Goal: Task Accomplishment & Management: Complete application form

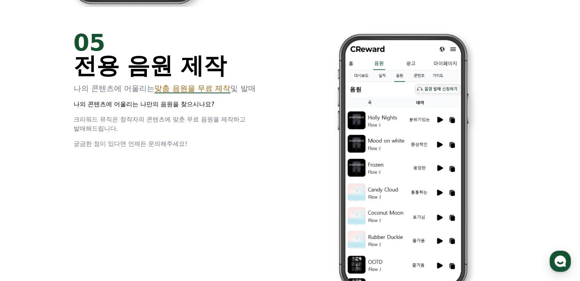
scroll to position [1794, 0]
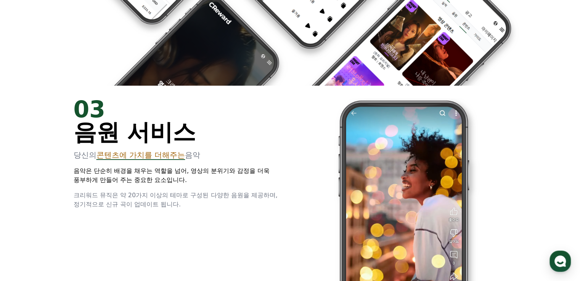
scroll to position [1075, 0]
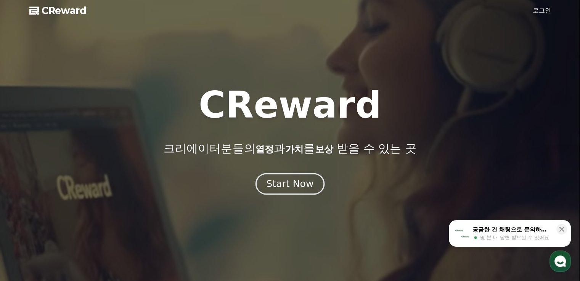
click at [285, 187] on div "Start Now" at bounding box center [289, 184] width 47 height 13
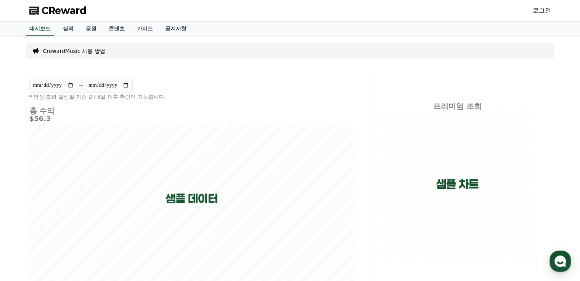
click at [540, 8] on link "로그인" at bounding box center [542, 10] width 18 height 9
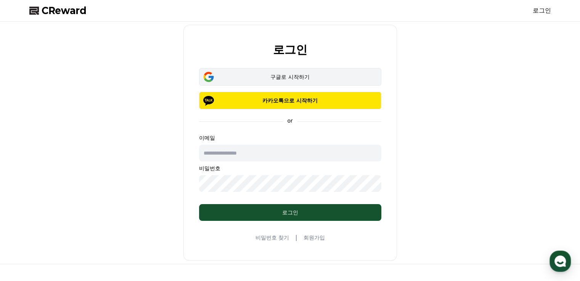
click at [296, 78] on div "구글로 시작하기" at bounding box center [290, 77] width 160 height 8
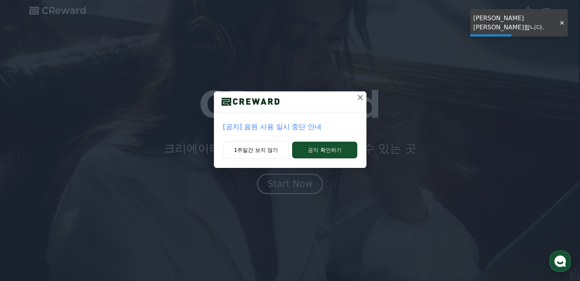
scroll to position [319, 0]
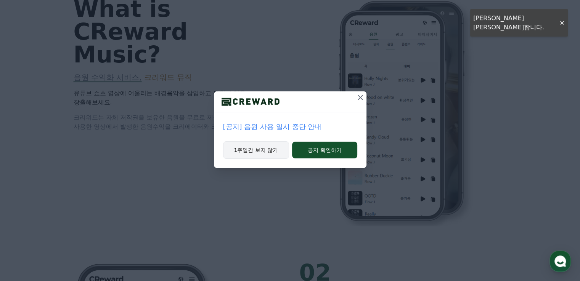
click at [253, 150] on button "1주일간 보지 않기" at bounding box center [256, 151] width 66 height 18
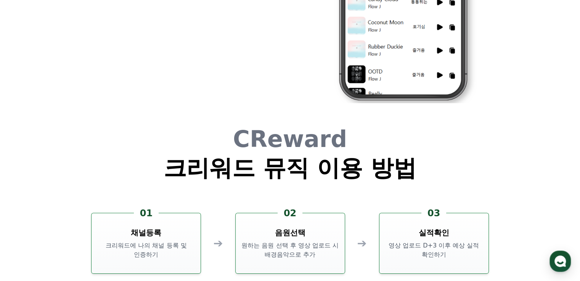
scroll to position [2067, 0]
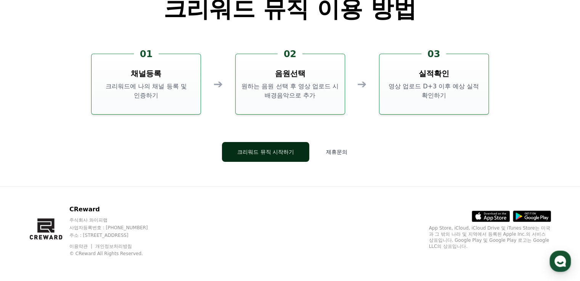
click at [253, 150] on button "크리워드 뮤직 시작하기" at bounding box center [265, 152] width 87 height 20
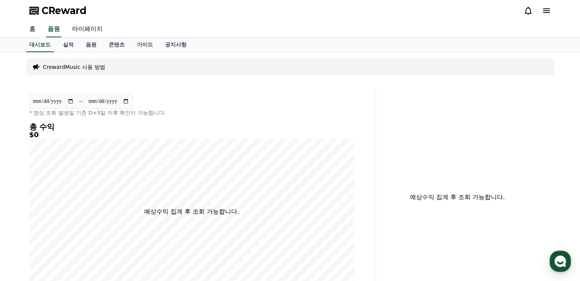
click at [545, 12] on icon at bounding box center [546, 10] width 7 height 5
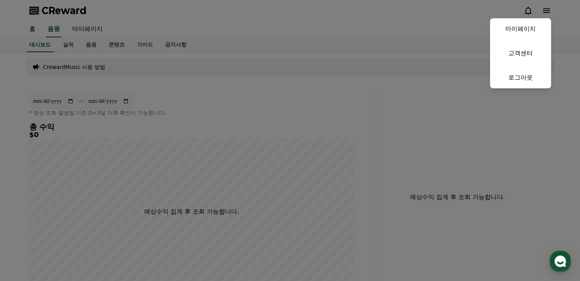
drag, startPoint x: 560, startPoint y: 0, endPoint x: 378, endPoint y: 42, distance: 186.6
click at [378, 42] on button "close" at bounding box center [290, 140] width 580 height 281
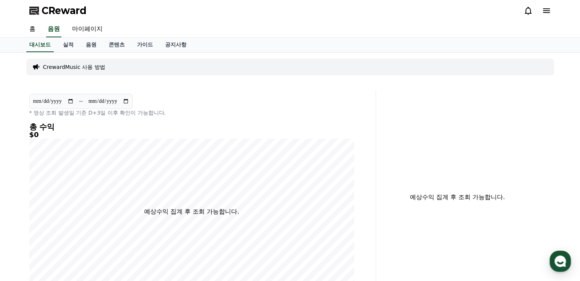
click at [54, 65] on p "CrewardMusic 사용 방법" at bounding box center [74, 67] width 62 height 8
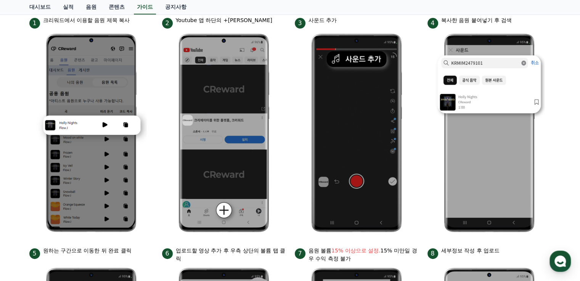
scroll to position [118, 0]
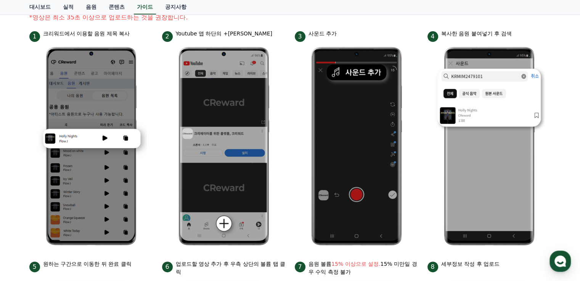
click at [353, 146] on img at bounding box center [356, 146] width 111 height 209
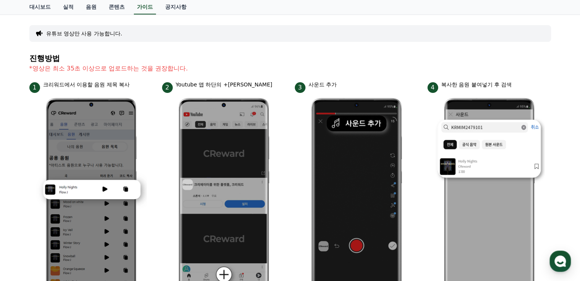
scroll to position [0, 0]
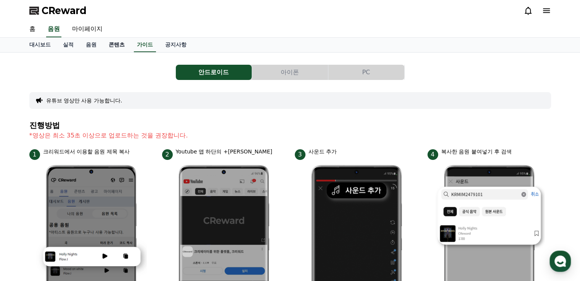
click at [117, 45] on link "콘텐츠" at bounding box center [117, 45] width 28 height 14
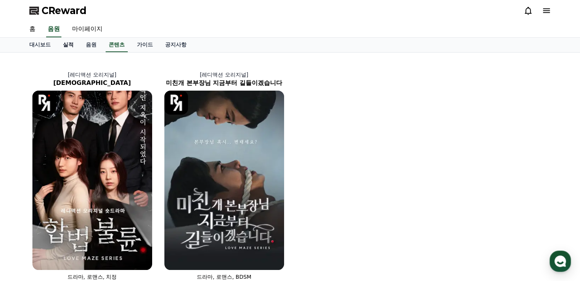
click at [77, 44] on link "실적" at bounding box center [68, 45] width 23 height 14
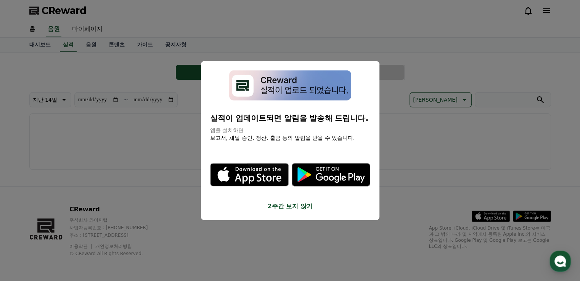
click at [92, 45] on button "close modal" at bounding box center [290, 140] width 580 height 281
click at [95, 28] on link "마이페이지" at bounding box center [87, 29] width 43 height 16
select select "**********"
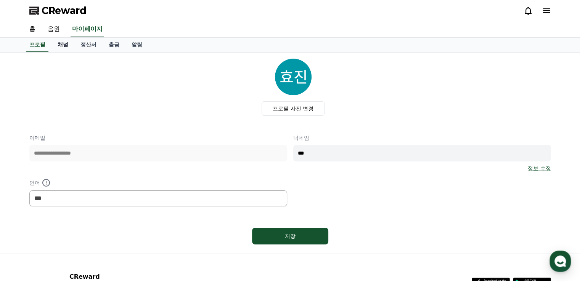
click at [69, 46] on link "채널" at bounding box center [62, 45] width 23 height 14
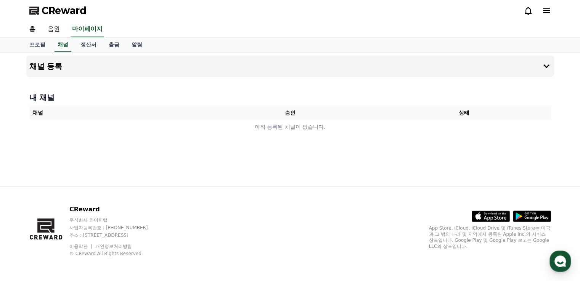
click at [21, 48] on div "프로필 채널 정산서 출금 알림" at bounding box center [290, 45] width 580 height 15
click at [35, 47] on link "프로필" at bounding box center [37, 45] width 28 height 14
select select "**********"
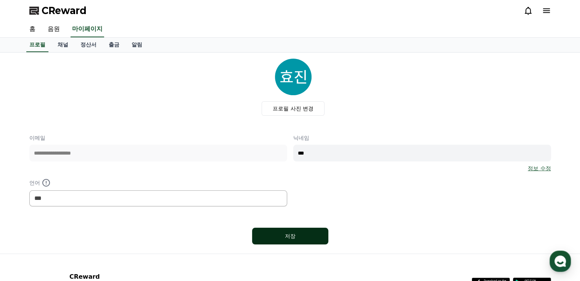
click at [293, 238] on div "저장" at bounding box center [290, 237] width 46 height 8
select select "**********"
click at [63, 47] on link "채널" at bounding box center [62, 45] width 23 height 14
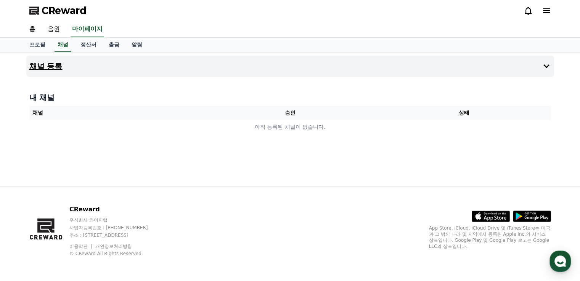
click at [41, 68] on h4 "채널 등록" at bounding box center [45, 66] width 33 height 8
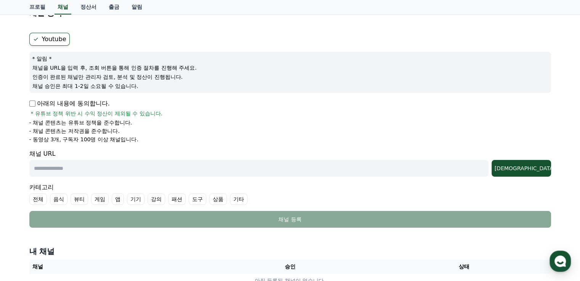
scroll to position [76, 0]
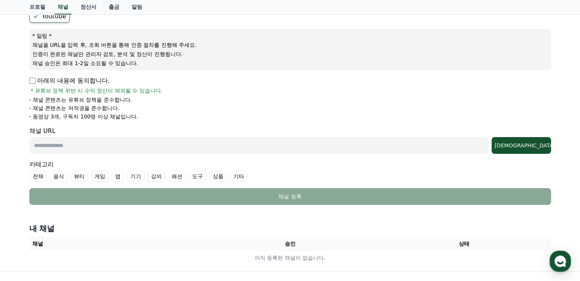
click at [34, 84] on p "아래의 내용에 동의합니다." at bounding box center [69, 80] width 80 height 9
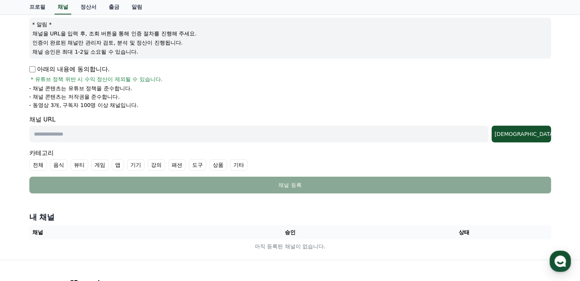
scroll to position [38, 0]
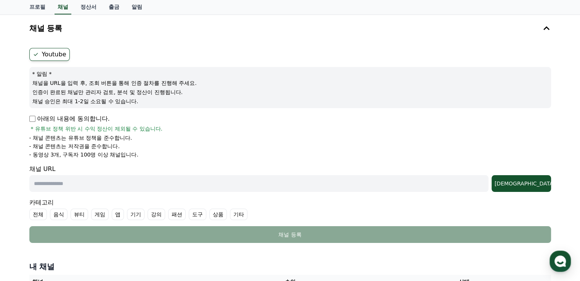
click at [51, 55] on label "Youtube" at bounding box center [49, 54] width 40 height 13
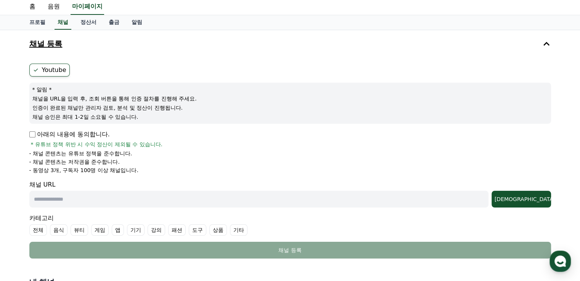
scroll to position [0, 0]
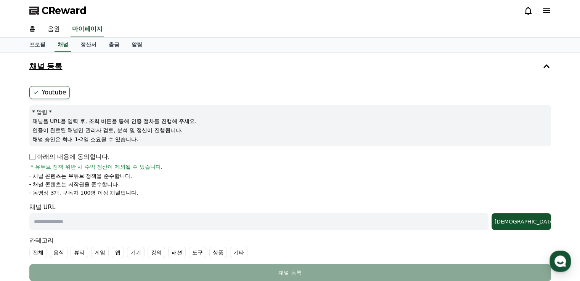
click at [47, 66] on h4 "채널 등록" at bounding box center [45, 66] width 33 height 8
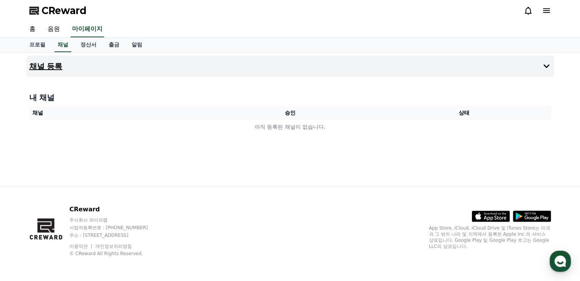
click at [47, 66] on h4 "채널 등록" at bounding box center [45, 66] width 33 height 8
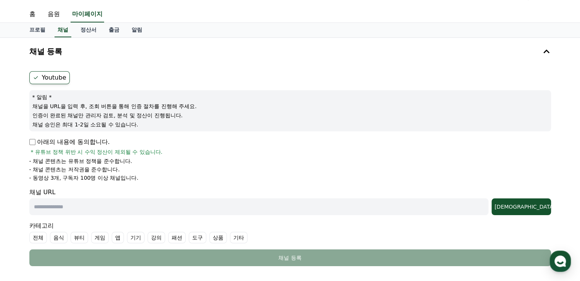
scroll to position [38, 0]
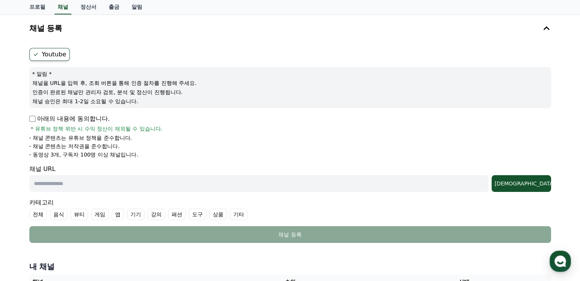
click at [177, 186] on input "text" at bounding box center [258, 183] width 459 height 17
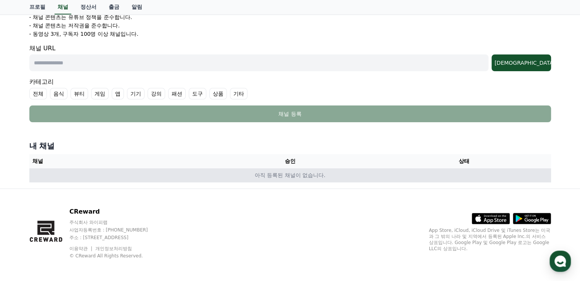
scroll to position [161, 0]
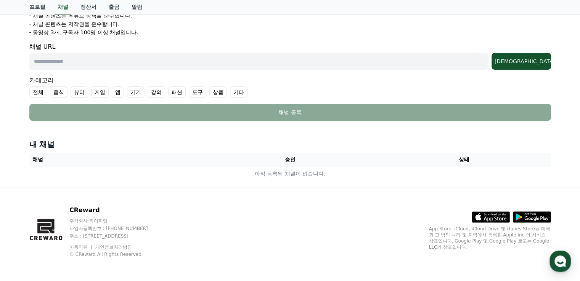
click at [249, 159] on th "승인" at bounding box center [290, 160] width 174 height 14
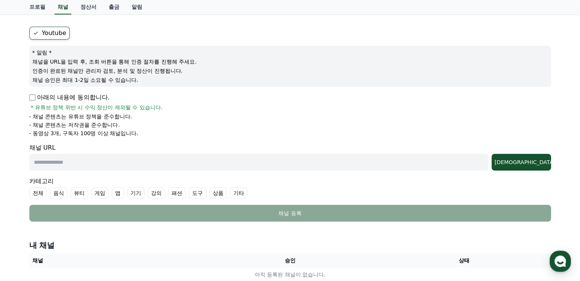
scroll to position [46, 0]
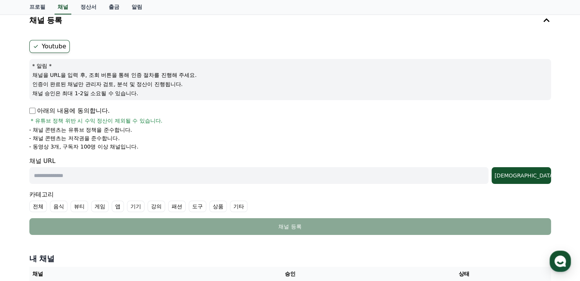
click at [149, 178] on input "text" at bounding box center [258, 175] width 459 height 17
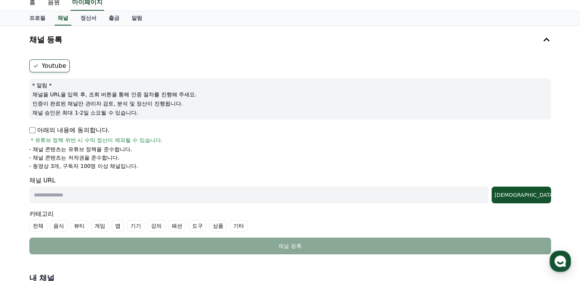
scroll to position [38, 0]
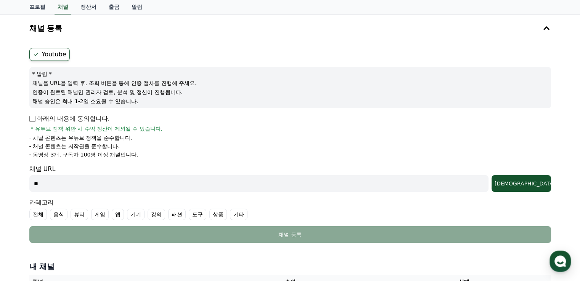
type input "*"
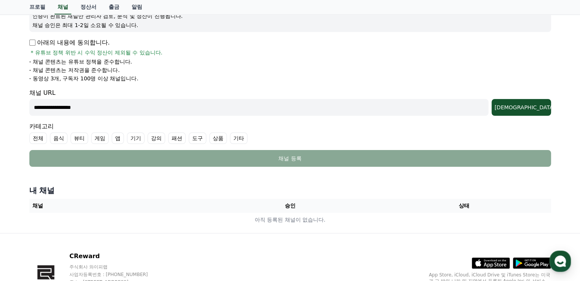
scroll to position [76, 0]
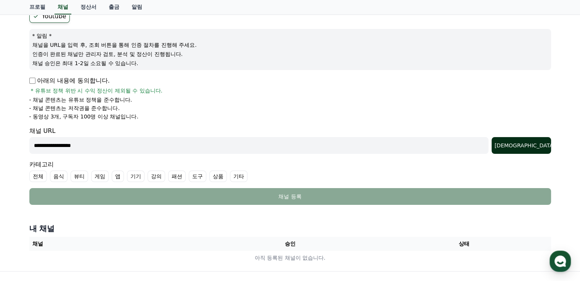
click at [535, 148] on div "[DEMOGRAPHIC_DATA]" at bounding box center [521, 146] width 53 height 8
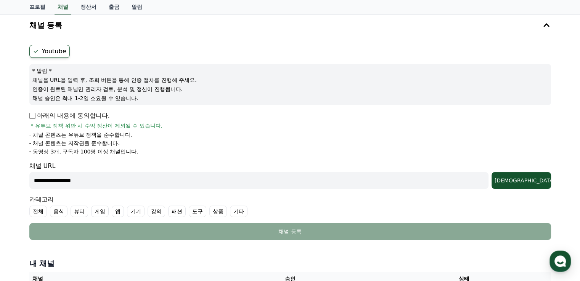
scroll to position [0, 0]
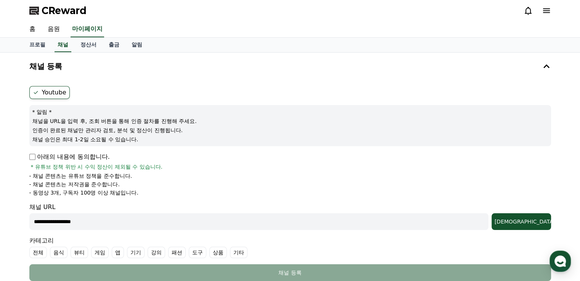
drag, startPoint x: 51, startPoint y: 122, endPoint x: 122, endPoint y: 120, distance: 71.0
click at [122, 120] on p "채널을 URL을 입력 후, 조회 버튼을 통해 인증 절차를 진행해 주세요." at bounding box center [290, 121] width 516 height 8
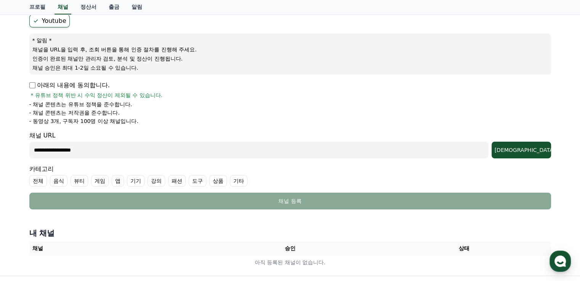
scroll to position [76, 0]
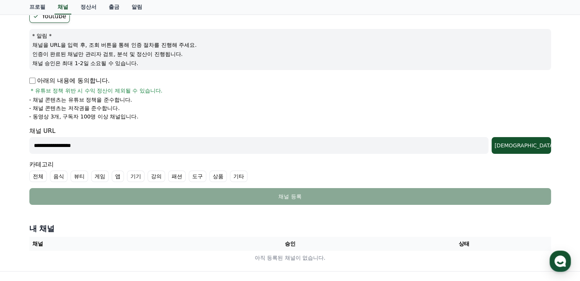
drag, startPoint x: 117, startPoint y: 148, endPoint x: 14, endPoint y: 158, distance: 104.3
click at [13, 158] on div "**********" at bounding box center [290, 123] width 580 height 295
paste input "**********"
click at [538, 147] on div "조회" at bounding box center [521, 146] width 53 height 8
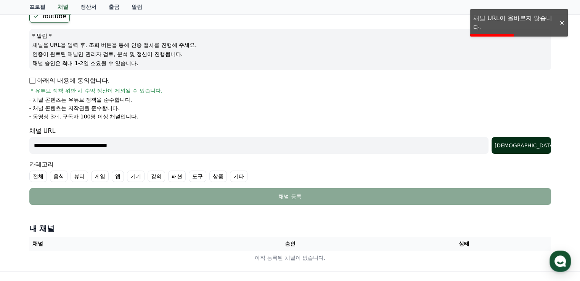
click at [537, 147] on div "조회" at bounding box center [521, 146] width 53 height 8
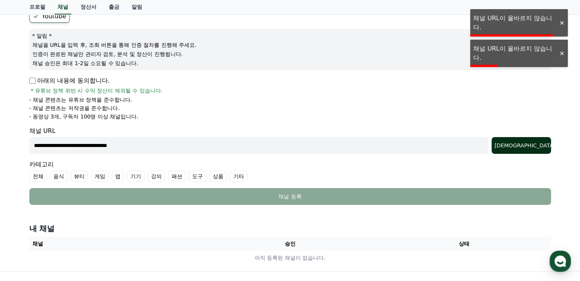
click at [537, 147] on div "조회" at bounding box center [521, 146] width 53 height 8
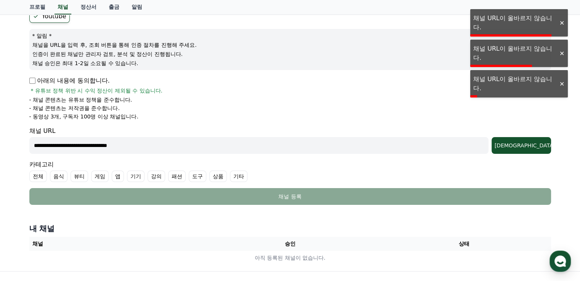
click at [561, 87] on div at bounding box center [562, 83] width 12 height 7
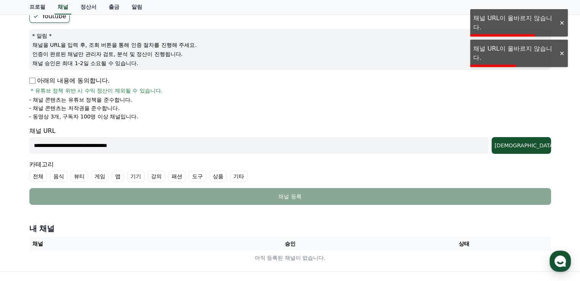
click at [560, 55] on div at bounding box center [562, 53] width 12 height 7
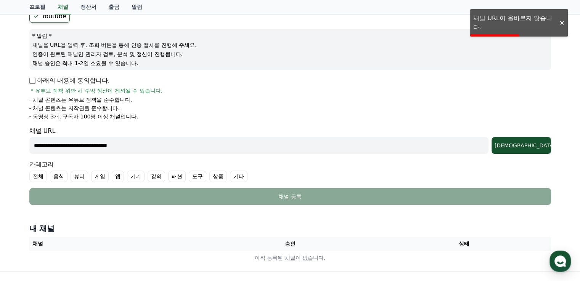
click at [561, 25] on div at bounding box center [562, 22] width 12 height 7
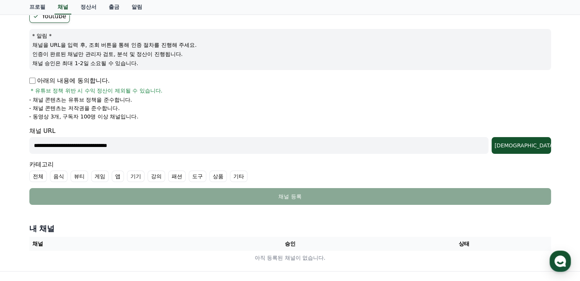
scroll to position [38, 0]
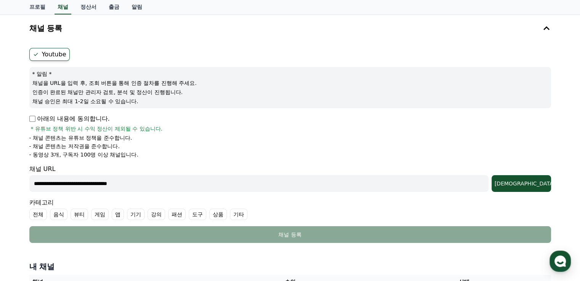
click at [151, 185] on input "**********" at bounding box center [258, 183] width 459 height 17
click at [534, 182] on div "조회" at bounding box center [521, 184] width 53 height 8
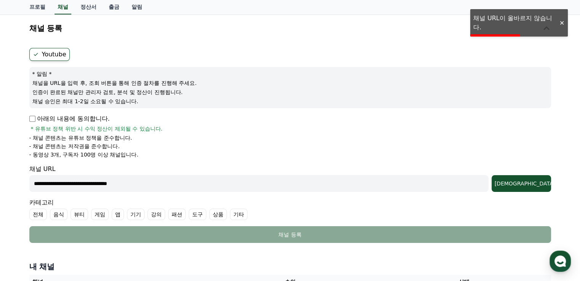
click at [565, 23] on div at bounding box center [562, 22] width 12 height 7
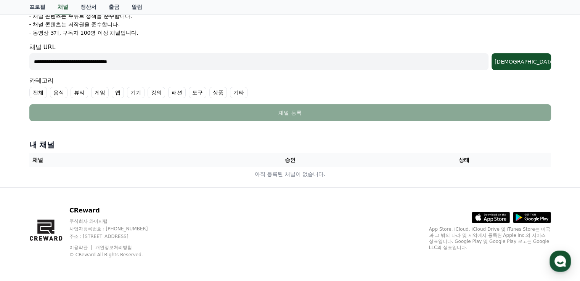
scroll to position [161, 0]
drag, startPoint x: 116, startPoint y: 63, endPoint x: 0, endPoint y: 61, distance: 116.0
click at [0, 61] on div "**********" at bounding box center [290, 39] width 580 height 295
paste input "**********"
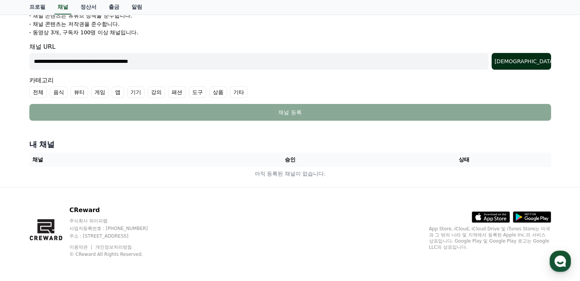
type input "**********"
click at [536, 61] on div "조회" at bounding box center [521, 62] width 53 height 8
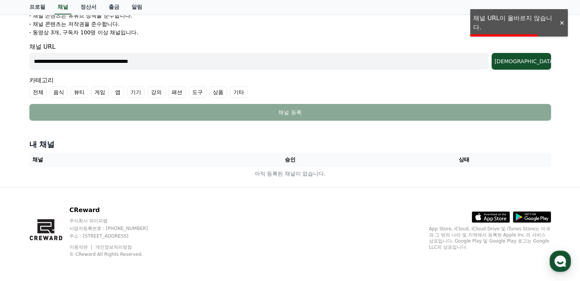
click at [559, 24] on div at bounding box center [562, 22] width 12 height 7
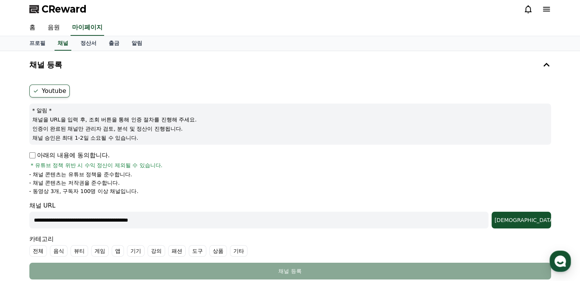
scroll to position [0, 0]
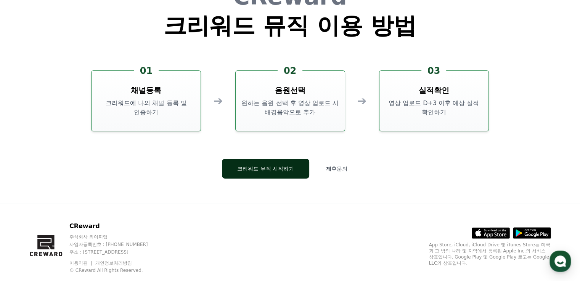
scroll to position [2067, 0]
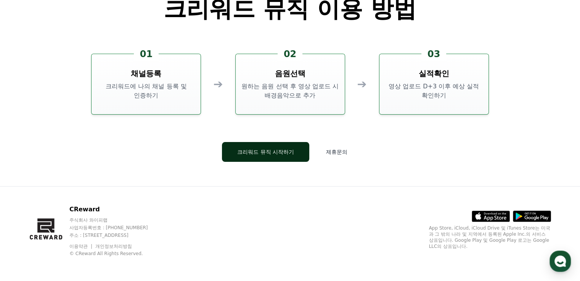
click at [278, 154] on button "크리워드 뮤직 시작하기" at bounding box center [265, 152] width 87 height 20
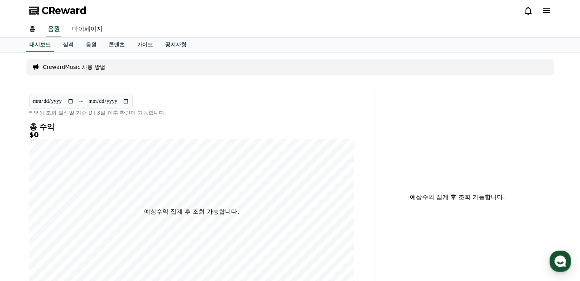
click at [73, 66] on p "CrewardMusic 사용 방법" at bounding box center [74, 67] width 62 height 8
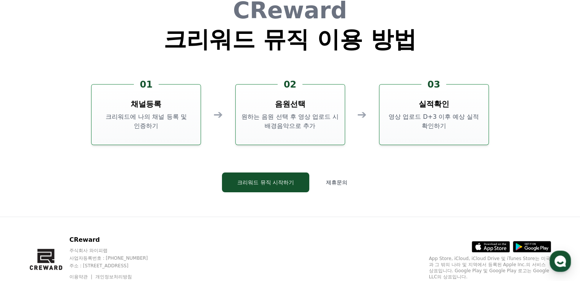
scroll to position [1990, 0]
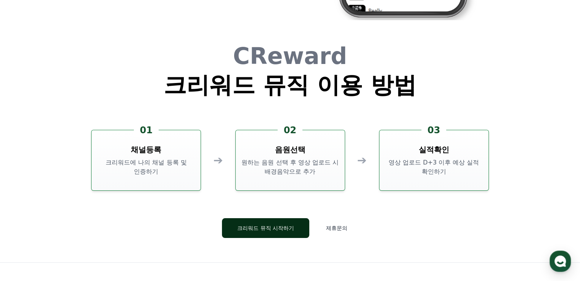
click at [259, 231] on button "크리워드 뮤직 시작하기" at bounding box center [265, 229] width 87 height 20
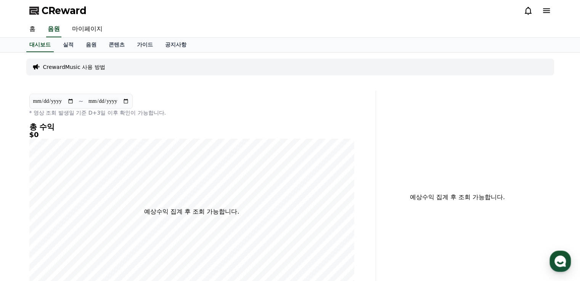
click at [77, 70] on p "CrewardMusic 사용 방법" at bounding box center [74, 67] width 62 height 8
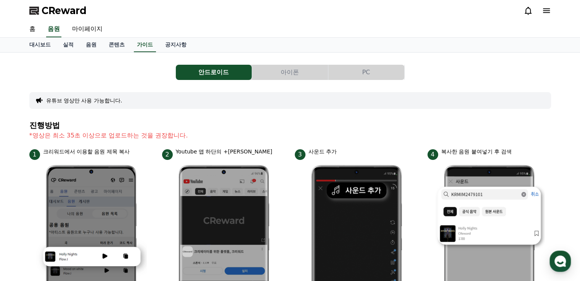
click at [100, 200] on img at bounding box center [90, 264] width 111 height 209
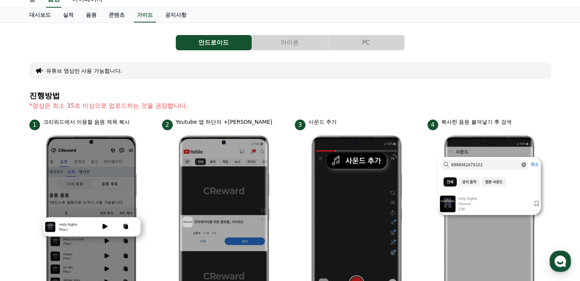
scroll to position [76, 0]
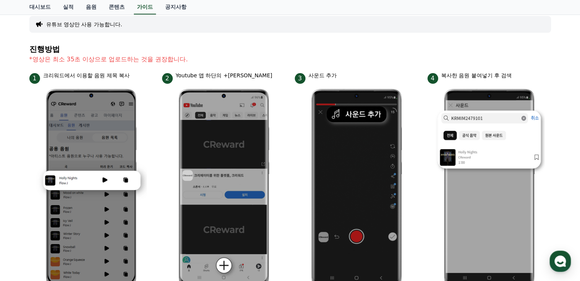
click at [103, 182] on img at bounding box center [90, 188] width 111 height 209
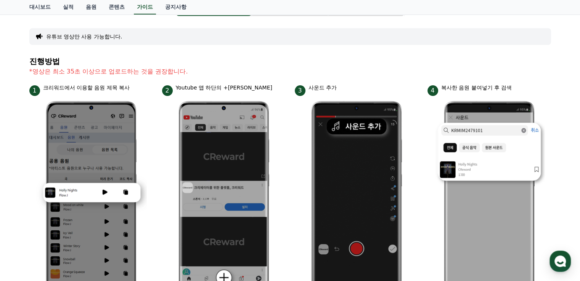
scroll to position [0, 0]
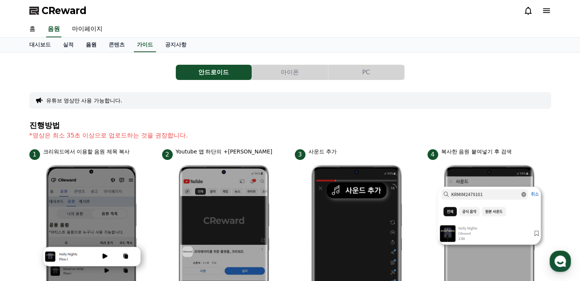
click at [90, 47] on link "음원" at bounding box center [91, 45] width 23 height 14
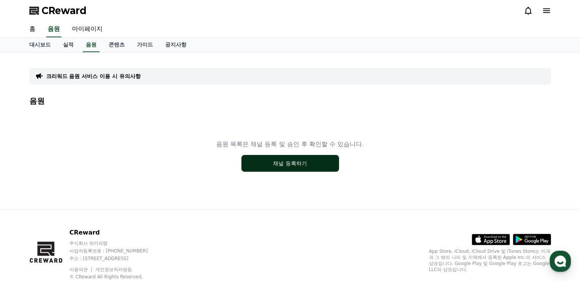
click at [293, 165] on button "채널 등록하기" at bounding box center [290, 163] width 98 height 17
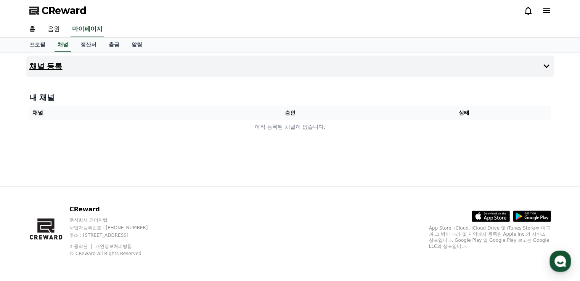
click at [549, 68] on icon at bounding box center [546, 66] width 9 height 9
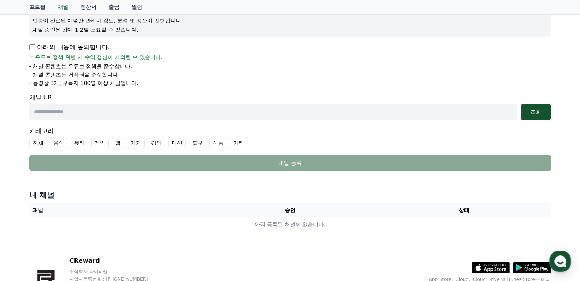
scroll to position [114, 0]
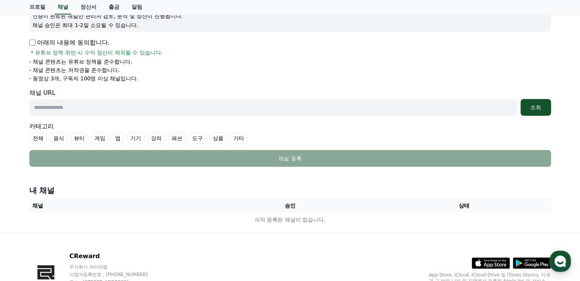
click at [37, 41] on p "아래의 내용에 동의합니다." at bounding box center [69, 42] width 80 height 9
click at [114, 117] on form "Youtube * 알림 * 채널을 URL을 입력 후, 조회 버튼을 통해 인증 절차를 진행해 주세요. 인증이 완료된 채널만 관리자 검토, 분석 …" at bounding box center [290, 69] width 522 height 195
click at [119, 109] on input "text" at bounding box center [273, 107] width 488 height 17
click at [188, 85] on form "Youtube * 알림 * 채널을 URL을 입력 후, 조회 버튼을 통해 인증 절차를 진행해 주세요. 인증이 완료된 채널만 관리자 검토, 분석 …" at bounding box center [290, 69] width 522 height 195
click at [179, 102] on input "text" at bounding box center [273, 107] width 488 height 17
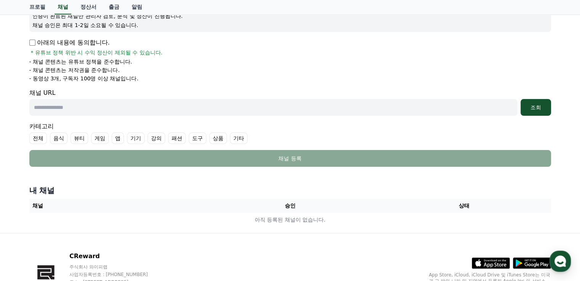
paste input "**********"
click at [534, 109] on div "조회" at bounding box center [536, 108] width 24 height 8
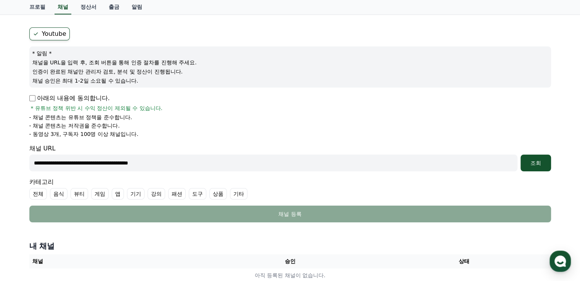
scroll to position [46, 0]
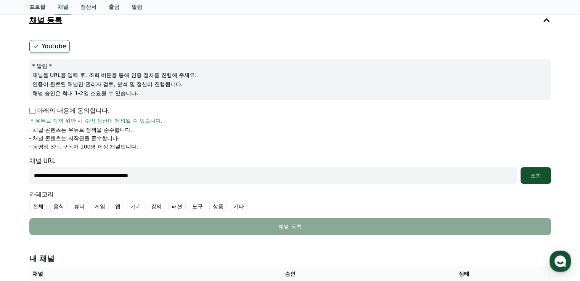
click at [51, 179] on input "**********" at bounding box center [273, 175] width 488 height 17
click at [542, 173] on div "조회" at bounding box center [536, 176] width 24 height 8
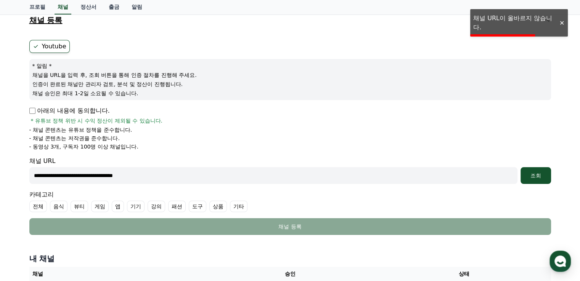
click at [559, 24] on div at bounding box center [562, 22] width 12 height 7
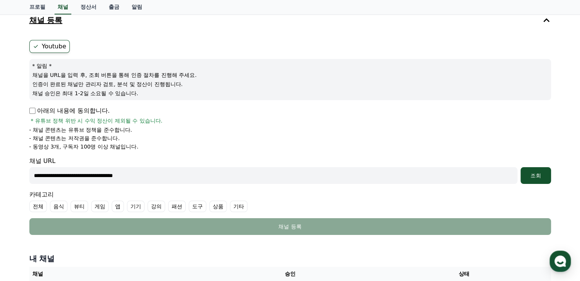
click at [153, 175] on input "**********" at bounding box center [273, 175] width 488 height 17
click at [534, 176] on div "조회" at bounding box center [536, 176] width 24 height 8
drag, startPoint x: 162, startPoint y: 174, endPoint x: 38, endPoint y: 179, distance: 124.4
click at [17, 174] on div "**********" at bounding box center [290, 153] width 580 height 295
paste input "**"
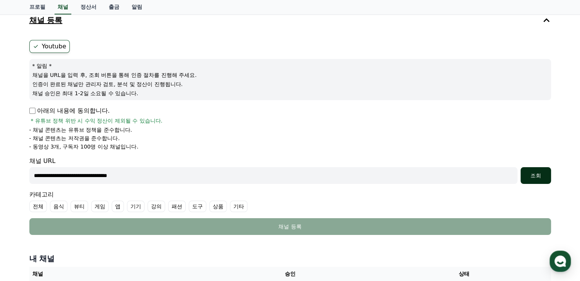
click at [538, 177] on div "조회" at bounding box center [536, 176] width 24 height 8
drag, startPoint x: 212, startPoint y: 125, endPoint x: 169, endPoint y: 104, distance: 48.1
click at [180, 106] on form "**********" at bounding box center [290, 137] width 522 height 195
click at [240, 147] on li "- 동영상 3개, 구독자 100명 이상 채널입니다." at bounding box center [290, 147] width 522 height 8
click at [541, 179] on div "조회" at bounding box center [536, 176] width 24 height 8
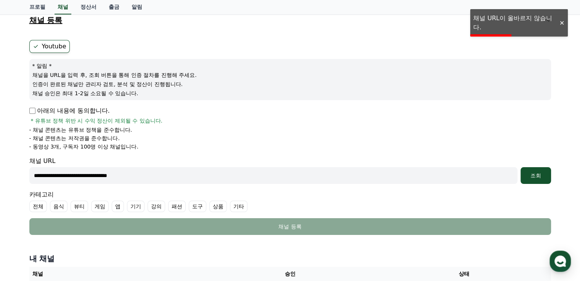
click at [145, 178] on input "**********" at bounding box center [273, 175] width 488 height 17
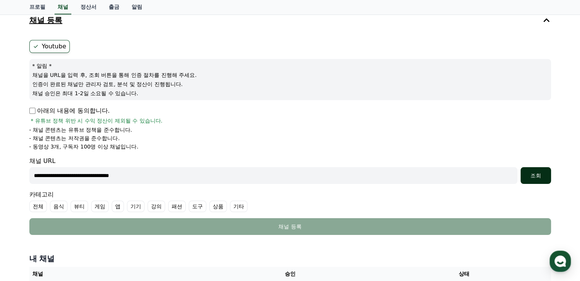
click at [529, 174] on div "조회" at bounding box center [536, 176] width 24 height 8
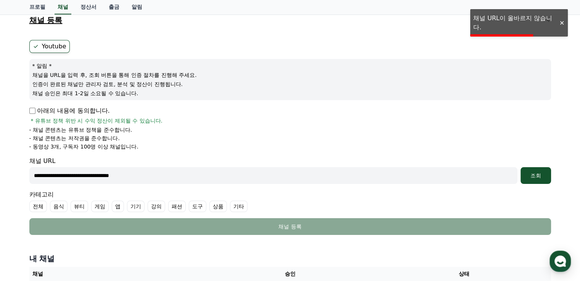
click at [561, 24] on div at bounding box center [562, 22] width 12 height 7
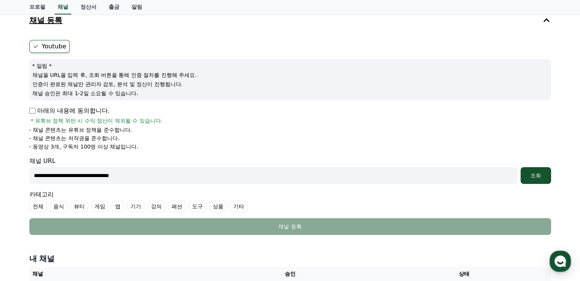
click at [156, 177] on input "**********" at bounding box center [273, 175] width 488 height 17
click at [154, 184] on form "**********" at bounding box center [290, 137] width 522 height 195
click at [150, 176] on input "**********" at bounding box center [273, 175] width 488 height 17
click at [170, 174] on input "**********" at bounding box center [273, 175] width 488 height 17
click at [300, 180] on input "**********" at bounding box center [273, 175] width 488 height 17
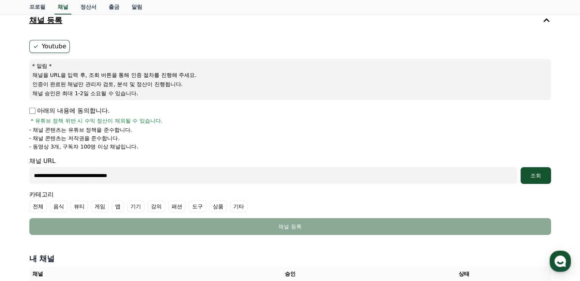
drag, startPoint x: 216, startPoint y: 175, endPoint x: 24, endPoint y: 169, distance: 191.9
click at [27, 169] on div "**********" at bounding box center [290, 137] width 528 height 201
drag, startPoint x: 24, startPoint y: 172, endPoint x: 31, endPoint y: 172, distance: 6.1
click at [26, 172] on div "**********" at bounding box center [290, 153] width 534 height 295
drag, startPoint x: 143, startPoint y: 176, endPoint x: 24, endPoint y: 172, distance: 119.1
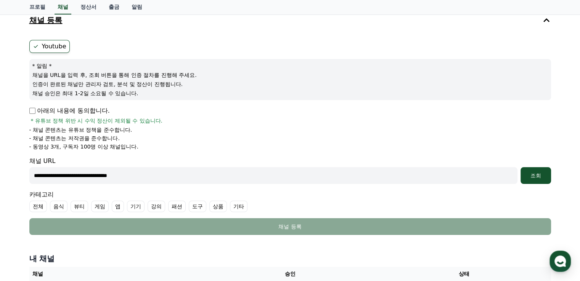
click at [24, 173] on div "**********" at bounding box center [290, 153] width 534 height 295
click at [530, 174] on div "조회" at bounding box center [536, 176] width 24 height 8
click at [101, 175] on input "**********" at bounding box center [273, 175] width 488 height 17
click at [538, 179] on div "조회" at bounding box center [536, 176] width 24 height 8
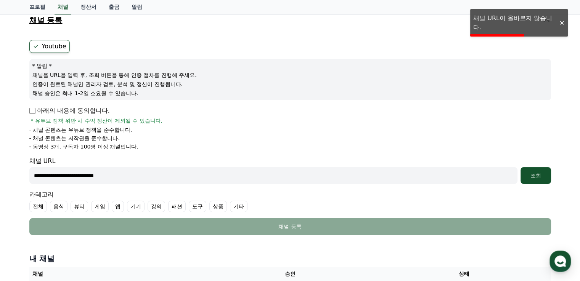
click at [0, 174] on div "**********" at bounding box center [290, 153] width 580 height 295
drag, startPoint x: 118, startPoint y: 174, endPoint x: 130, endPoint y: 178, distance: 12.4
click at [130, 178] on input "**********" at bounding box center [273, 175] width 488 height 17
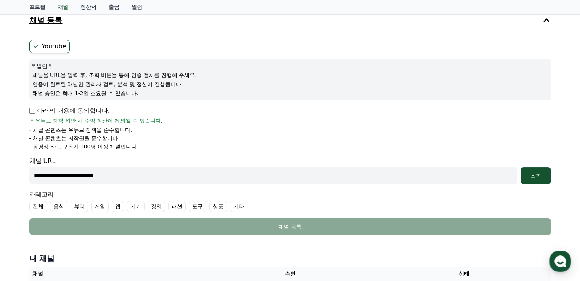
drag, startPoint x: 33, startPoint y: 174, endPoint x: 124, endPoint y: 173, distance: 90.8
click at [124, 173] on input "**********" at bounding box center [273, 175] width 488 height 17
paste input "*******"
click at [536, 169] on button "조회" at bounding box center [536, 175] width 31 height 17
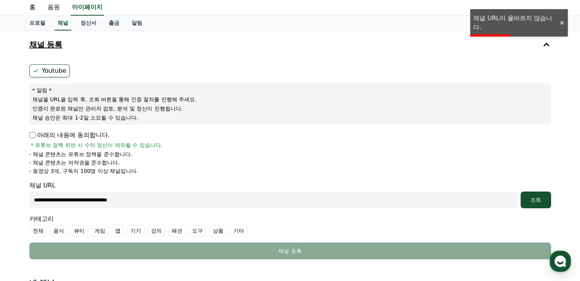
scroll to position [8, 0]
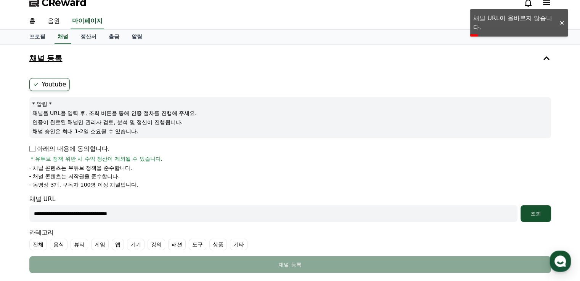
click at [38, 83] on icon at bounding box center [36, 85] width 6 height 6
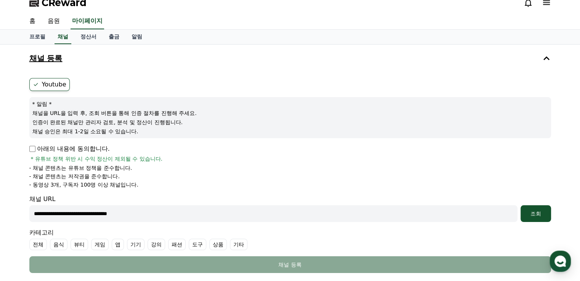
drag, startPoint x: 39, startPoint y: 113, endPoint x: 200, endPoint y: 116, distance: 160.6
click at [200, 116] on p "채널을 URL을 입력 후, 조회 버튼을 통해 인증 절차를 진행해 주세요." at bounding box center [290, 113] width 516 height 8
drag, startPoint x: 62, startPoint y: 119, endPoint x: 144, endPoint y: 120, distance: 81.6
click at [143, 121] on p "인증이 완료된 채널만 관리자 검토, 분석 및 정산이 진행됩니다." at bounding box center [290, 123] width 516 height 8
drag, startPoint x: 155, startPoint y: 214, endPoint x: 27, endPoint y: 217, distance: 127.8
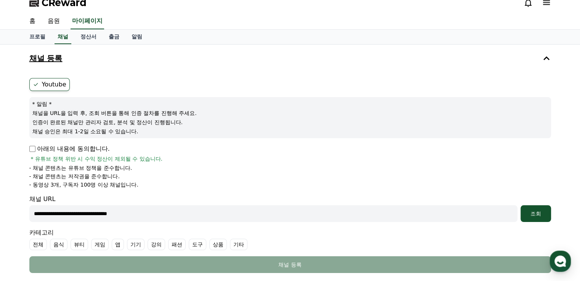
click at [27, 217] on div "**********" at bounding box center [290, 175] width 528 height 201
click at [540, 213] on div "조회" at bounding box center [536, 214] width 24 height 8
drag, startPoint x: 36, startPoint y: 113, endPoint x: 78, endPoint y: 114, distance: 42.0
click at [78, 114] on p "채널을 URL을 입력 후, 조회 버튼을 통해 인증 절차를 진행해 주세요." at bounding box center [290, 113] width 516 height 8
drag, startPoint x: 127, startPoint y: 114, endPoint x: 191, endPoint y: 113, distance: 63.7
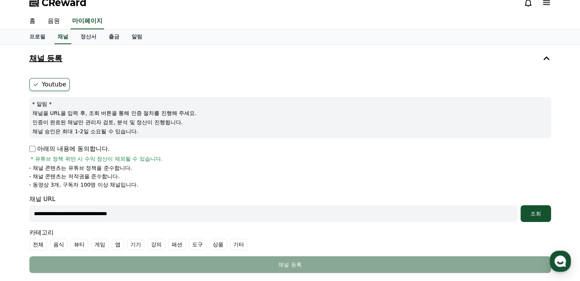
click at [191, 113] on p "채널을 URL을 입력 후, 조회 버튼을 통해 인증 절차를 진행해 주세요." at bounding box center [290, 113] width 516 height 8
drag, startPoint x: 52, startPoint y: 120, endPoint x: 171, endPoint y: 121, distance: 118.6
click at [171, 121] on p "인증이 완료된 채널만 관리자 검토, 분석 및 정산이 진행됩니다." at bounding box center [290, 123] width 516 height 8
drag, startPoint x: 88, startPoint y: 132, endPoint x: 148, endPoint y: 132, distance: 59.9
click at [148, 132] on p "채널 승인은 최대 1-2일 소요될 수 있습니다." at bounding box center [290, 132] width 516 height 8
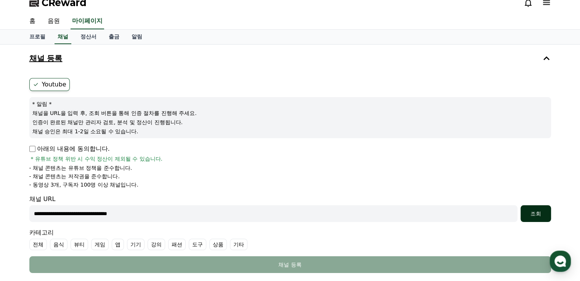
click at [534, 215] on div "조회" at bounding box center [536, 214] width 24 height 8
drag, startPoint x: 51, startPoint y: 216, endPoint x: 16, endPoint y: 214, distance: 35.5
click at [20, 214] on div "**********" at bounding box center [290, 192] width 580 height 295
drag, startPoint x: 110, startPoint y: 211, endPoint x: 153, endPoint y: 217, distance: 43.2
click at [137, 214] on input "**********" at bounding box center [273, 214] width 488 height 17
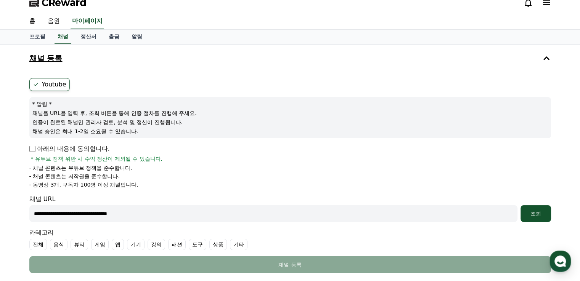
drag, startPoint x: 46, startPoint y: 213, endPoint x: 39, endPoint y: 213, distance: 6.5
click at [39, 213] on input "**********" at bounding box center [273, 214] width 488 height 17
click at [32, 214] on input "**********" at bounding box center [273, 214] width 488 height 17
drag, startPoint x: 31, startPoint y: 214, endPoint x: 216, endPoint y: 218, distance: 184.7
click at [216, 218] on input "**********" at bounding box center [273, 214] width 488 height 17
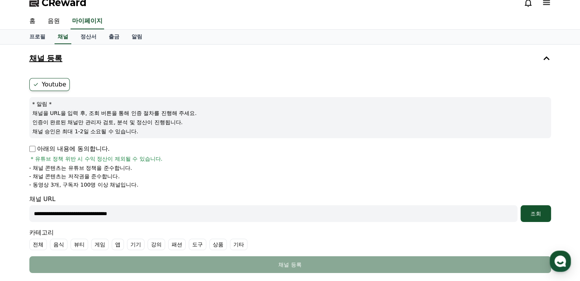
paste input "text"
click at [216, 217] on input "**********" at bounding box center [273, 214] width 488 height 17
click at [535, 211] on div "조회" at bounding box center [536, 214] width 24 height 8
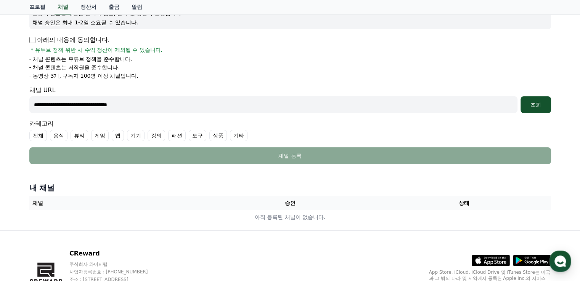
scroll to position [46, 0]
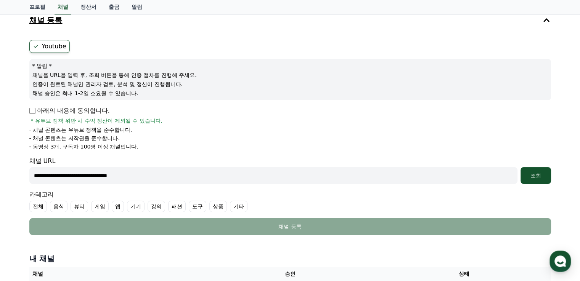
drag, startPoint x: 153, startPoint y: 174, endPoint x: 14, endPoint y: 165, distance: 139.2
click at [13, 165] on div "**********" at bounding box center [290, 153] width 580 height 295
paste input "**********"
type input "**********"
click at [540, 177] on div "조회" at bounding box center [536, 176] width 24 height 8
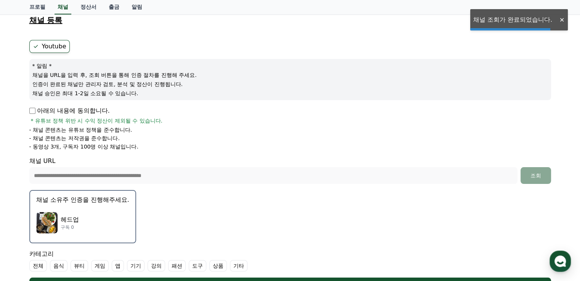
click at [564, 18] on div at bounding box center [562, 19] width 12 height 7
click at [562, 22] on div "**********" at bounding box center [290, 183] width 580 height 355
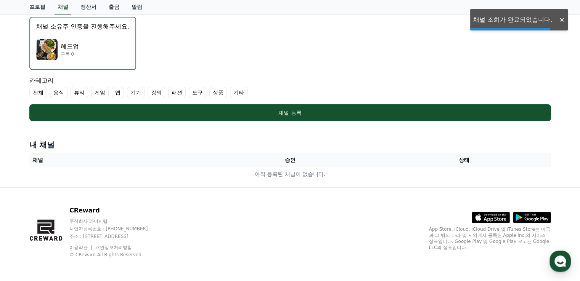
click at [72, 220] on p "주식회사 와이피랩" at bounding box center [115, 222] width 93 height 6
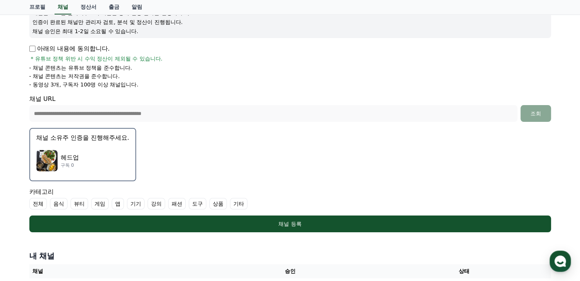
scroll to position [105, 0]
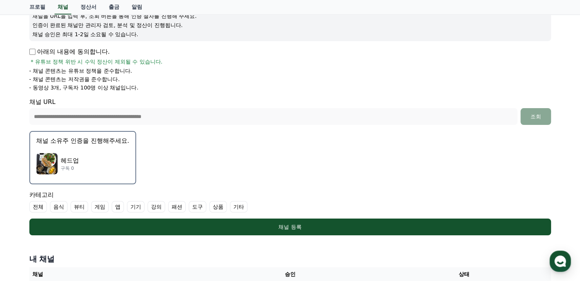
click at [79, 159] on div "헤드업 구독 0" at bounding box center [82, 164] width 93 height 31
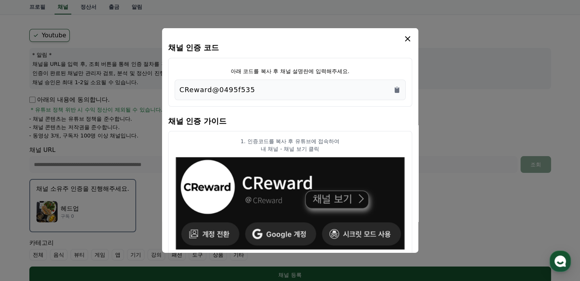
scroll to position [56, 0]
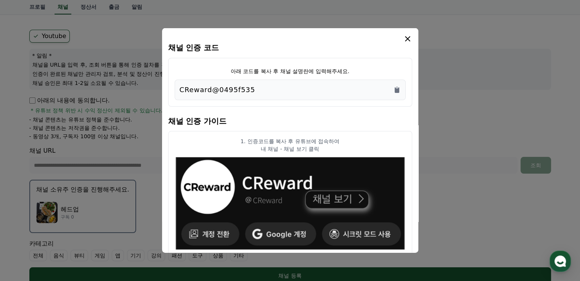
drag, startPoint x: 249, startPoint y: 88, endPoint x: 401, endPoint y: 110, distance: 153.4
click at [399, 89] on icon "Copy to clipboard" at bounding box center [397, 90] width 5 height 6
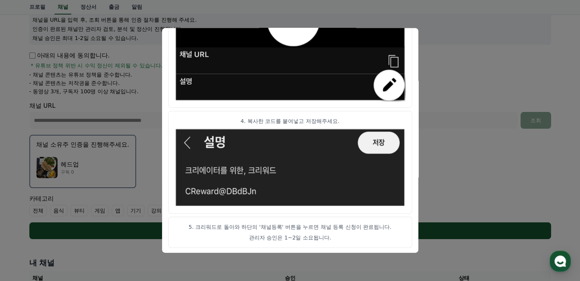
scroll to position [220, 0]
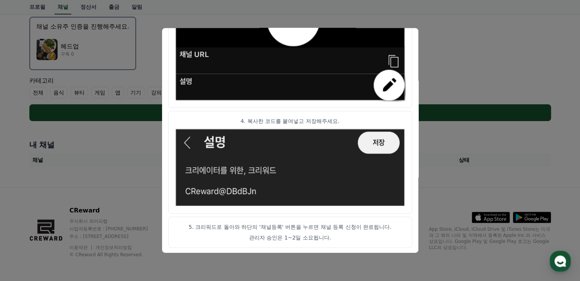
click at [295, 241] on p "관리자 승인은 1~2일 소요됩니다." at bounding box center [290, 238] width 231 height 8
drag, startPoint x: 226, startPoint y: 228, endPoint x: 389, endPoint y: 228, distance: 163.3
click at [389, 228] on p "5. 크리워드로 돌아와 하단의 '채널등록' 버튼을 누르면 채널 등록 신청이 완료됩니다." at bounding box center [290, 228] width 231 height 8
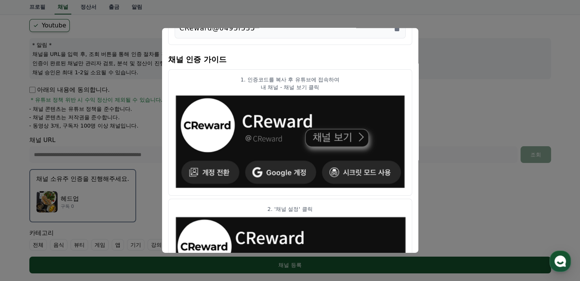
scroll to position [0, 0]
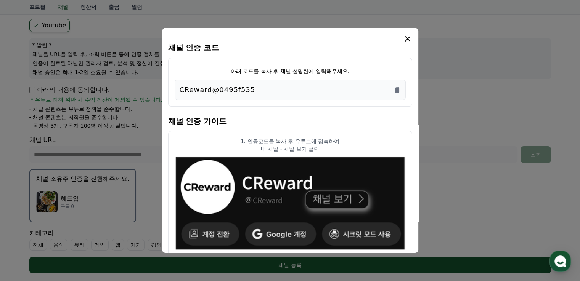
click at [339, 49] on h4 "채널 인증 코드" at bounding box center [290, 47] width 244 height 8
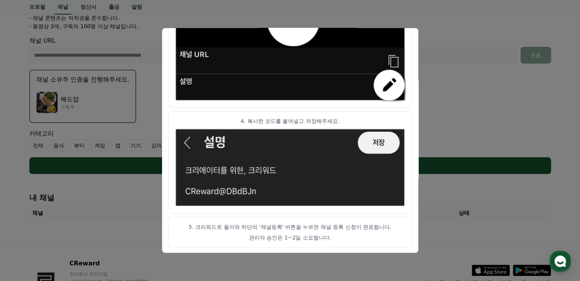
scroll to position [220, 0]
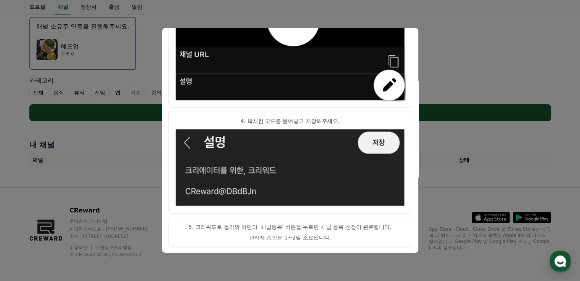
drag, startPoint x: 346, startPoint y: 232, endPoint x: 348, endPoint y: 226, distance: 6.8
click at [345, 234] on article "5. 크리워드로 돌아와 하단의 '채널등록' 버튼을 누르면 채널 등록 신청이 완료됩니다. 관리자 승인은 1~2일 소요됩니다." at bounding box center [290, 232] width 244 height 31
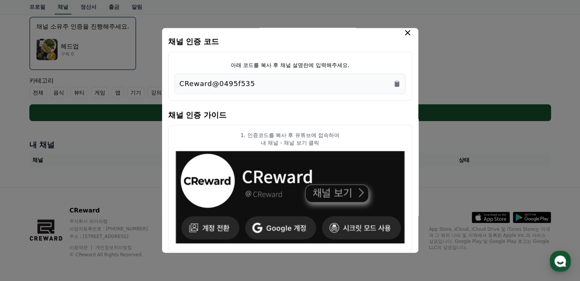
scroll to position [0, 0]
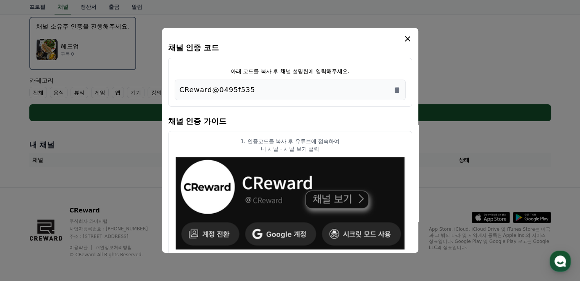
click at [407, 41] on icon "modal" at bounding box center [407, 38] width 9 height 9
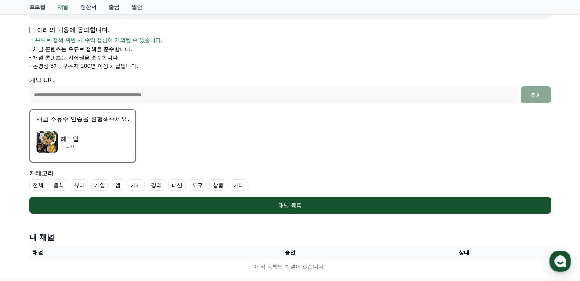
scroll to position [191, 0]
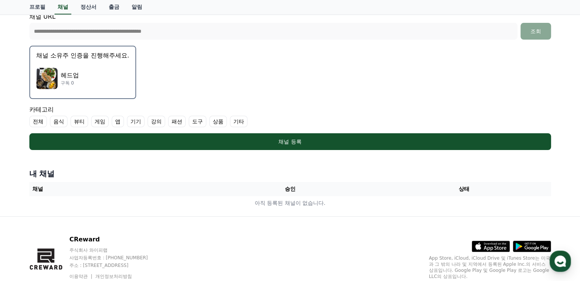
click at [92, 84] on div "헤드업 구독 0" at bounding box center [82, 78] width 93 height 31
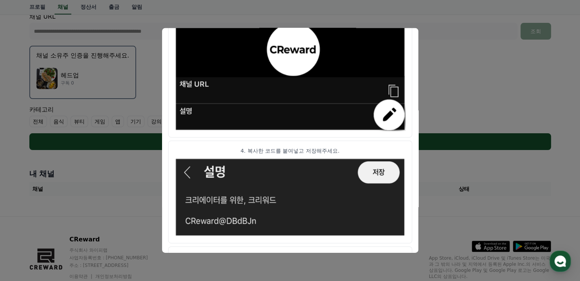
scroll to position [432, 0]
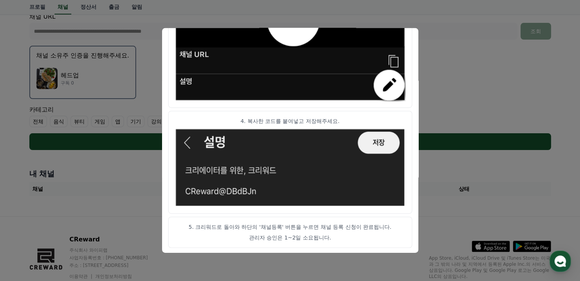
click at [324, 234] on p "관리자 승인은 1~2일 소요됩니다." at bounding box center [290, 238] width 231 height 8
click at [112, 191] on button "close modal" at bounding box center [290, 140] width 580 height 281
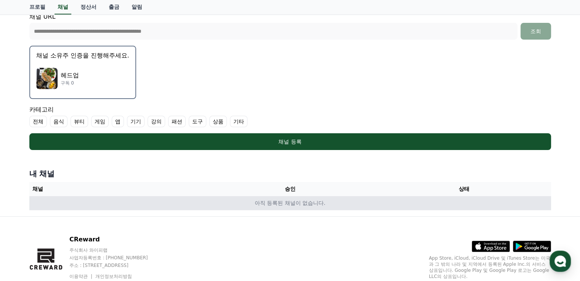
click at [220, 198] on td "아직 등록된 채널이 없습니다." at bounding box center [290, 203] width 522 height 14
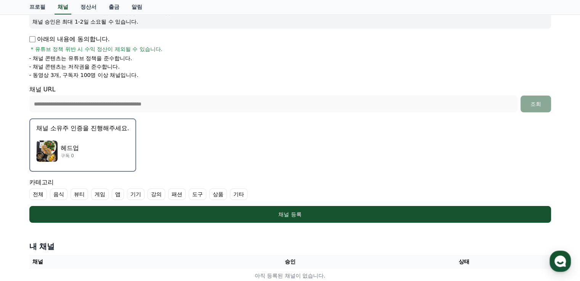
scroll to position [114, 0]
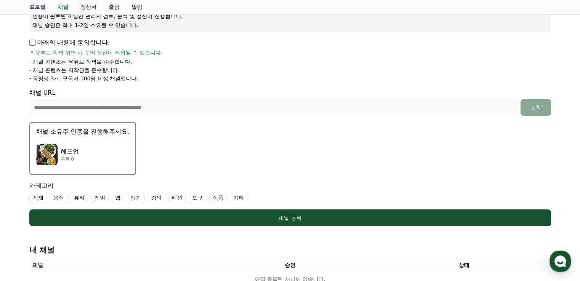
click at [82, 143] on div "헤드업 구독 0" at bounding box center [82, 155] width 93 height 31
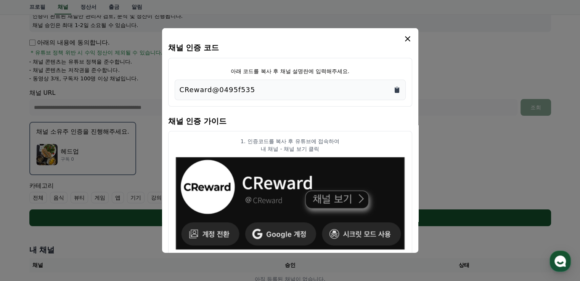
click at [397, 91] on icon "Copy to clipboard" at bounding box center [397, 90] width 5 height 6
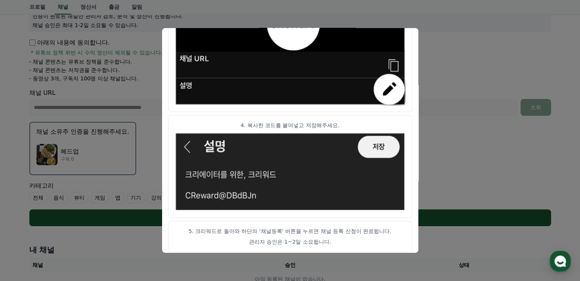
scroll to position [432, 0]
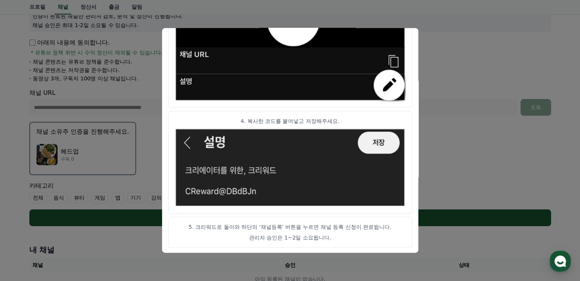
click at [381, 140] on img "modal" at bounding box center [290, 168] width 231 height 80
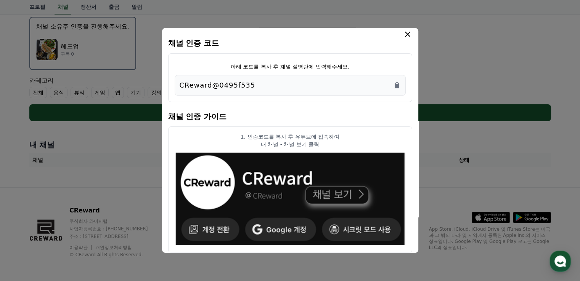
scroll to position [0, 0]
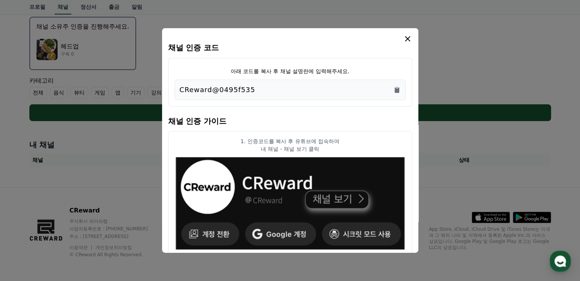
click at [406, 38] on icon "modal" at bounding box center [407, 38] width 5 height 5
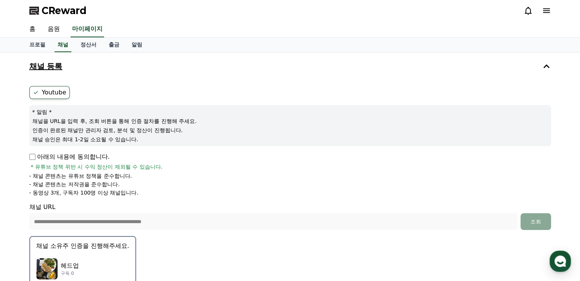
click at [54, 66] on h4 "채널 등록" at bounding box center [45, 66] width 33 height 8
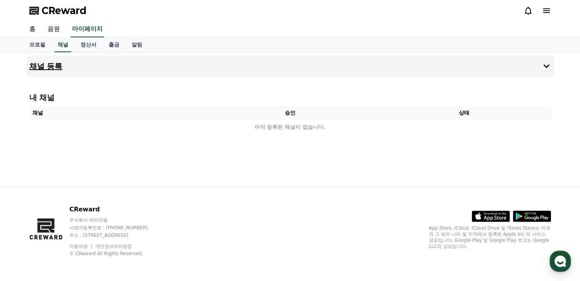
click at [50, 63] on h4 "채널 등록" at bounding box center [45, 66] width 33 height 8
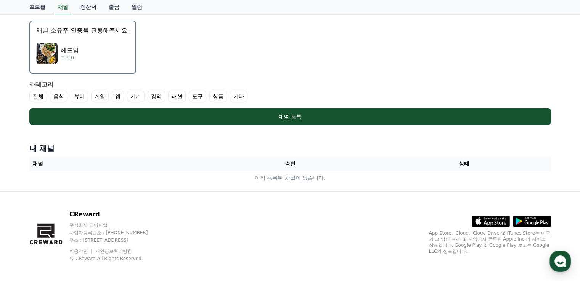
scroll to position [220, 0]
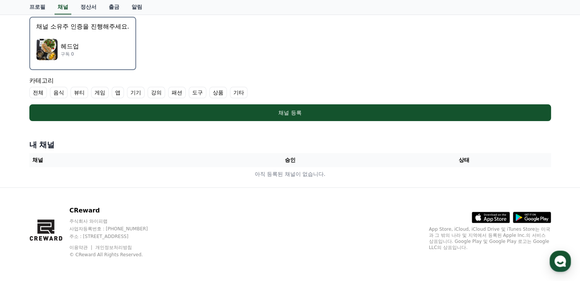
click at [92, 48] on div "헤드업 구독 0" at bounding box center [82, 49] width 93 height 31
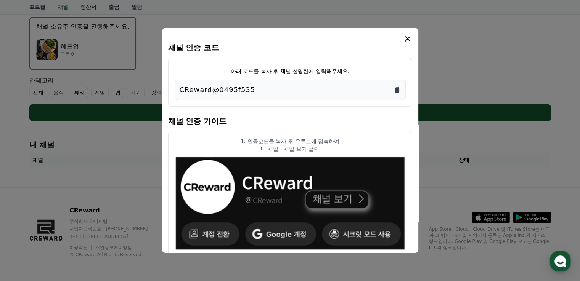
click at [398, 88] on icon "Copy to clipboard" at bounding box center [397, 90] width 5 height 6
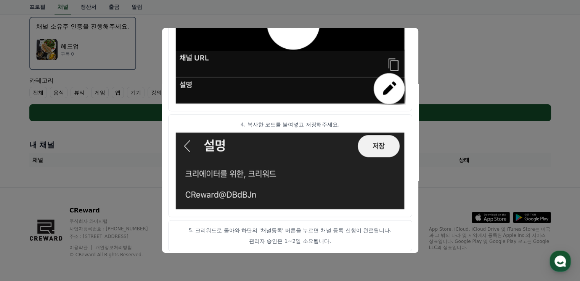
scroll to position [432, 0]
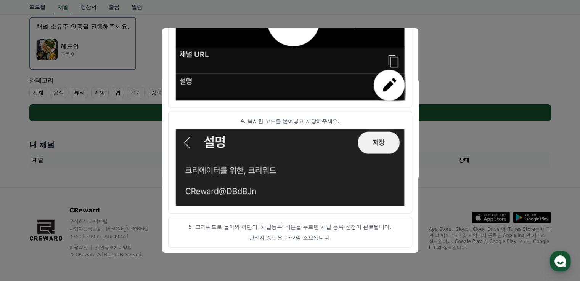
drag, startPoint x: 202, startPoint y: 226, endPoint x: 332, endPoint y: 227, distance: 130.1
click at [332, 227] on p "5. 크리워드로 돌아와 하단의 '채널등록' 버튼을 누르면 채널 등록 신청이 완료됩니다." at bounding box center [290, 228] width 231 height 8
click at [467, 179] on button "close modal" at bounding box center [290, 140] width 580 height 281
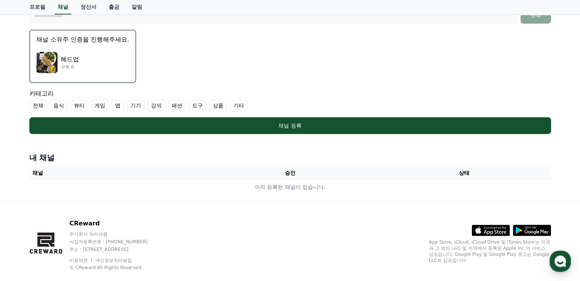
scroll to position [220, 0]
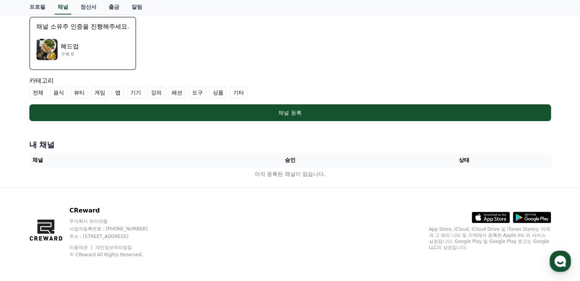
click at [82, 47] on div "헤드업 구독 0" at bounding box center [82, 49] width 93 height 31
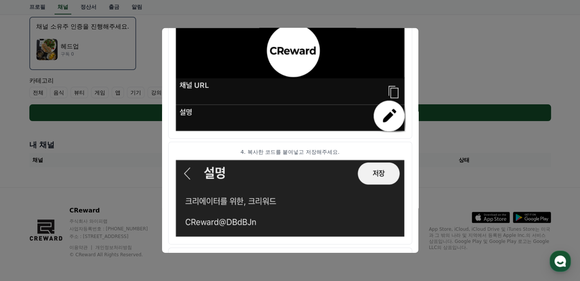
scroll to position [432, 0]
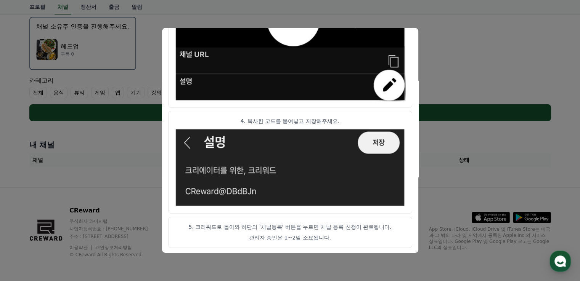
click at [528, 160] on button "close modal" at bounding box center [290, 140] width 580 height 281
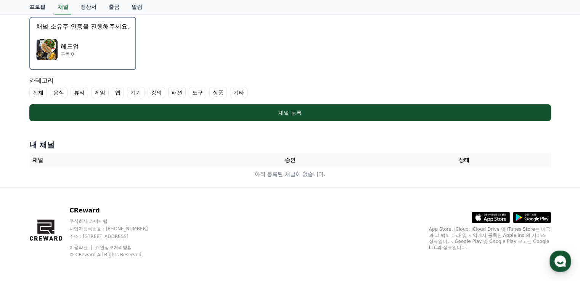
click at [244, 151] on div "내 채널 채널 승인 상태 아직 등록된 채널이 없습니다." at bounding box center [290, 161] width 528 height 48
click at [245, 157] on th "승인" at bounding box center [290, 160] width 174 height 14
click at [293, 161] on th "승인" at bounding box center [290, 160] width 174 height 14
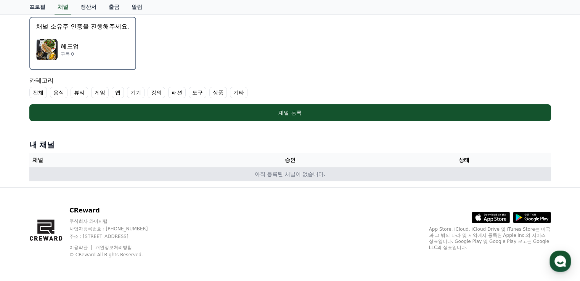
click at [253, 174] on td "아직 등록된 채널이 없습니다." at bounding box center [290, 174] width 522 height 14
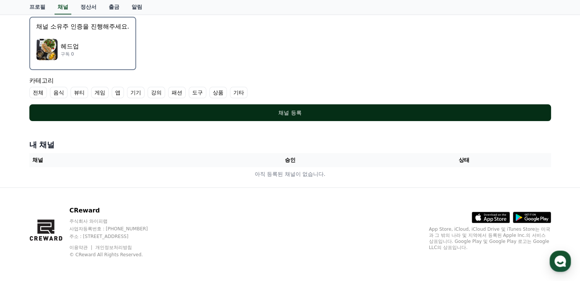
click at [284, 112] on div "채널 등록" at bounding box center [290, 113] width 491 height 8
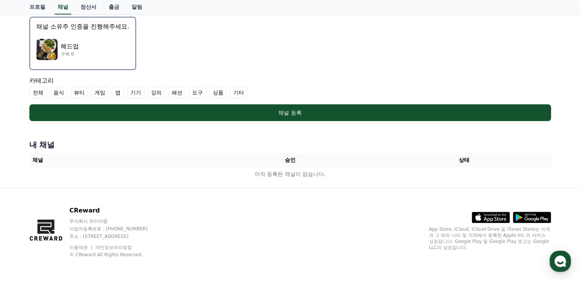
click at [43, 94] on label "전체" at bounding box center [38, 92] width 18 height 11
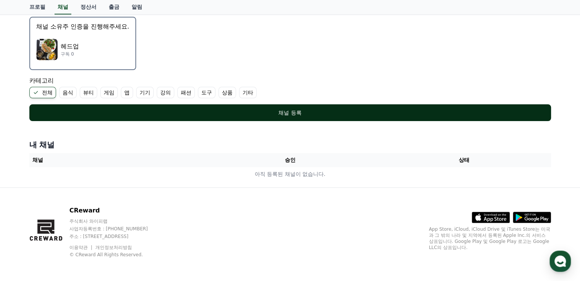
click at [290, 116] on button "채널 등록" at bounding box center [290, 113] width 522 height 17
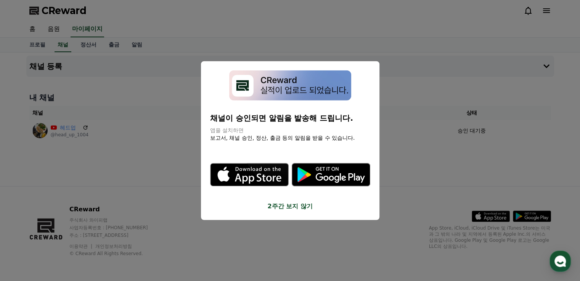
click at [282, 209] on button "2주간 보지 않기" at bounding box center [290, 206] width 160 height 9
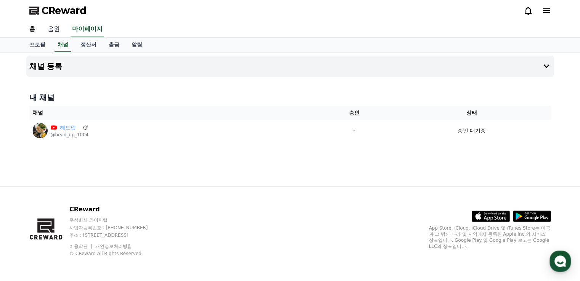
click at [59, 28] on link "음원" at bounding box center [54, 29] width 24 height 16
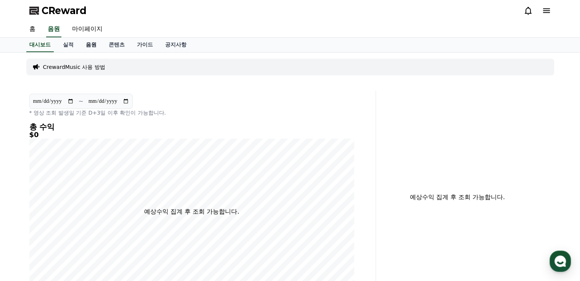
click at [97, 44] on link "음원" at bounding box center [91, 45] width 23 height 14
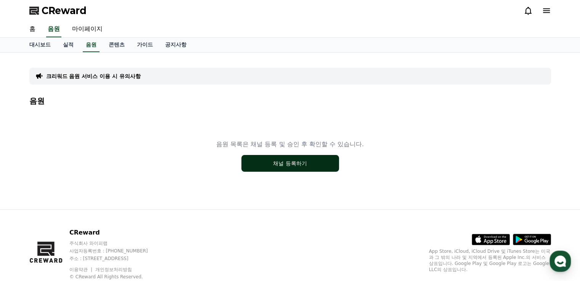
click at [302, 167] on button "채널 등록하기" at bounding box center [290, 163] width 98 height 17
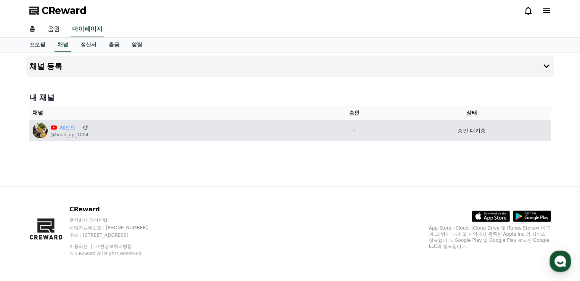
click at [58, 129] on div "헤드업" at bounding box center [70, 128] width 38 height 8
click at [458, 131] on p "승인 대기중" at bounding box center [472, 131] width 28 height 8
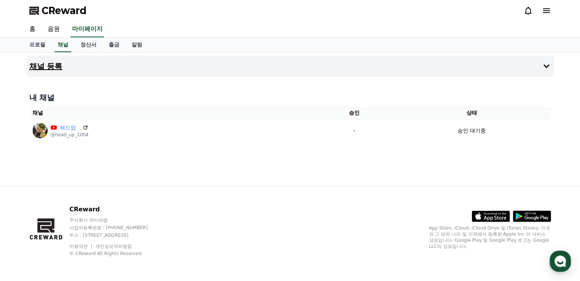
click at [376, 71] on button "채널 등록" at bounding box center [290, 66] width 528 height 21
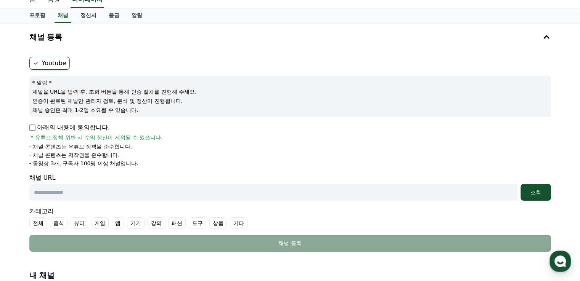
scroll to position [76, 0]
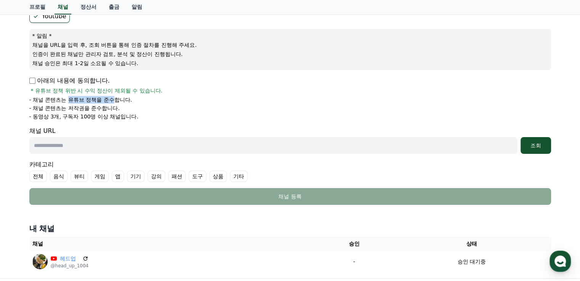
drag, startPoint x: 97, startPoint y: 96, endPoint x: 58, endPoint y: 96, distance: 38.9
click at [64, 96] on p "- 채널 콘텐츠는 유튜브 정책을 준수합니다." at bounding box center [80, 100] width 103 height 8
drag, startPoint x: 44, startPoint y: 106, endPoint x: 112, endPoint y: 107, distance: 67.9
click at [112, 107] on p "- 채널 콘텐츠는 저작권을 준수합니다." at bounding box center [74, 109] width 90 height 8
drag, startPoint x: 130, startPoint y: 116, endPoint x: 39, endPoint y: 115, distance: 91.5
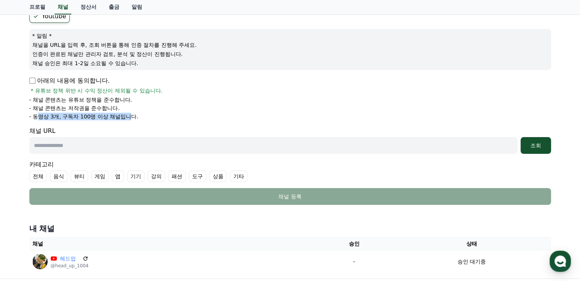
click at [39, 115] on p "- 동영상 3개, 구독자 100명 이상 채널입니다." at bounding box center [83, 117] width 109 height 8
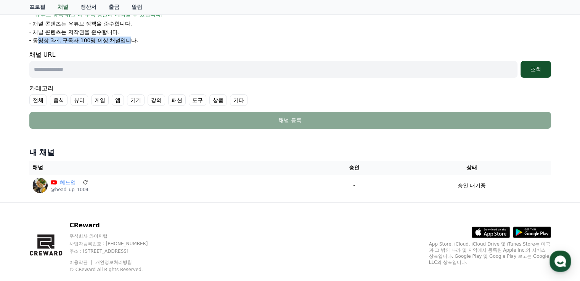
scroll to position [168, 0]
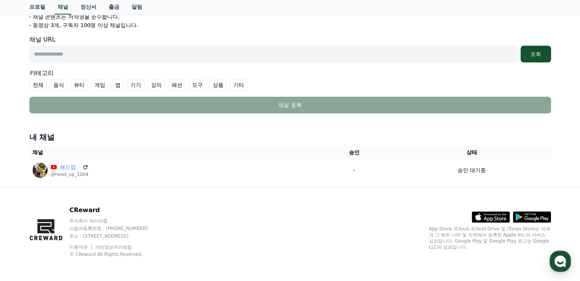
click at [239, 183] on div "내 채널 채널 승인 상태 헤드업 @head_up_1004 - 승인 대기중" at bounding box center [290, 156] width 528 height 55
